Goal: Task Accomplishment & Management: Use online tool/utility

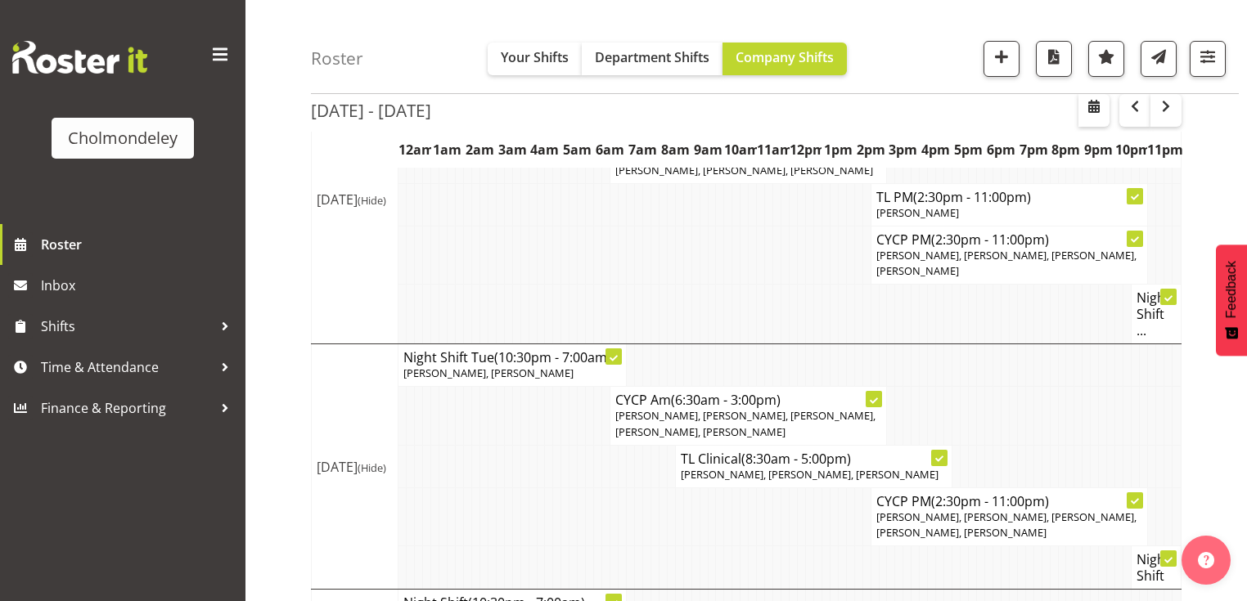
scroll to position [796, 0]
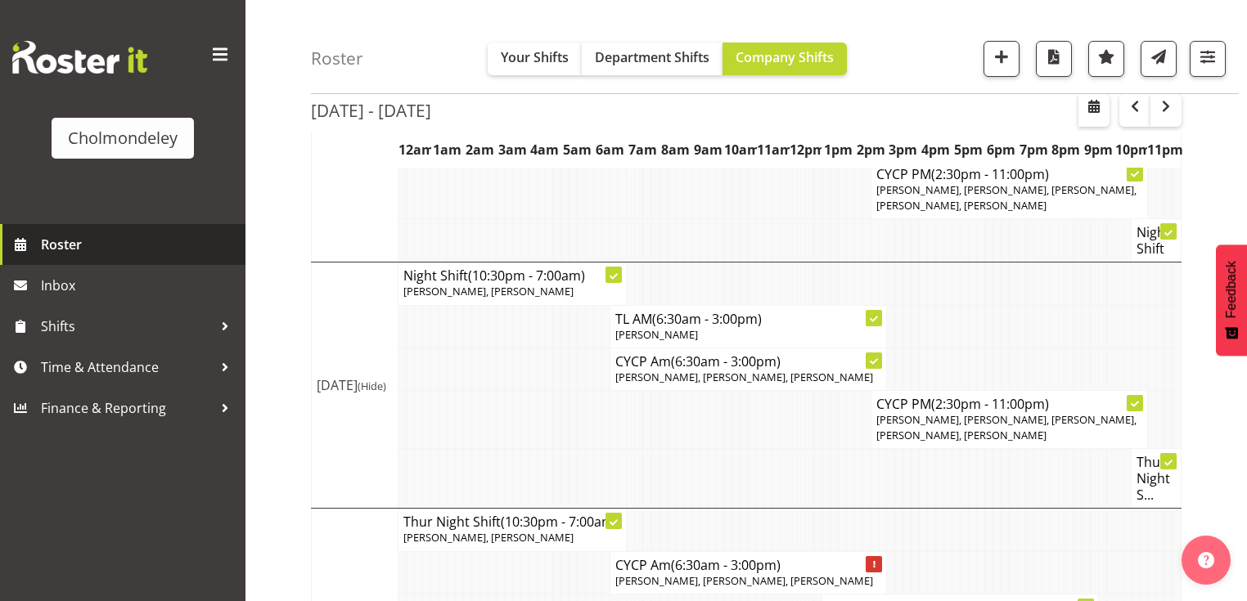
click at [83, 243] on span "Roster" at bounding box center [139, 244] width 196 height 25
